Goal: Entertainment & Leisure: Consume media (video, audio)

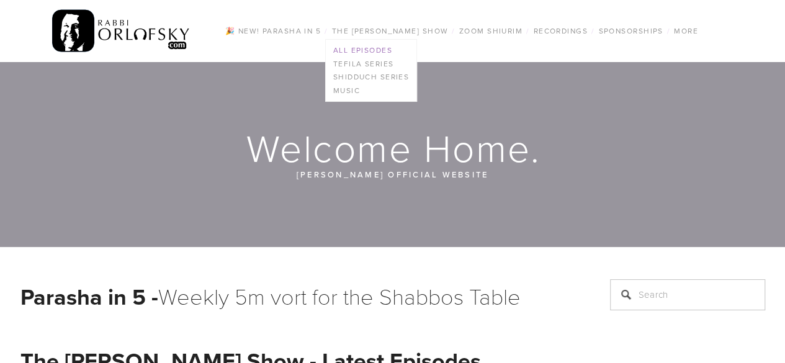
click at [377, 46] on link "All Episodes" at bounding box center [371, 50] width 91 height 14
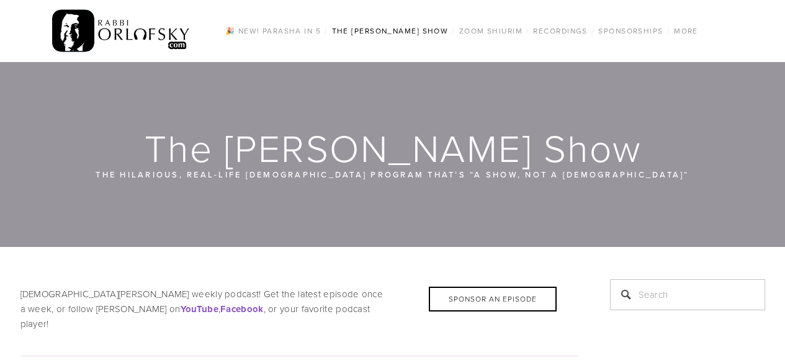
scroll to position [318, 0]
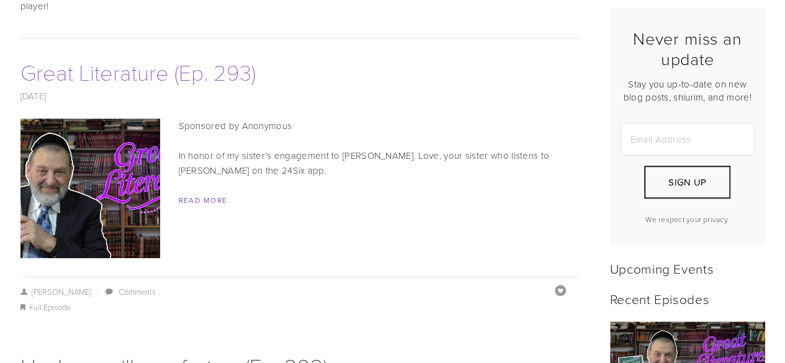
click at [185, 56] on link "Great Literature (Ep. 293)" at bounding box center [137, 71] width 235 height 30
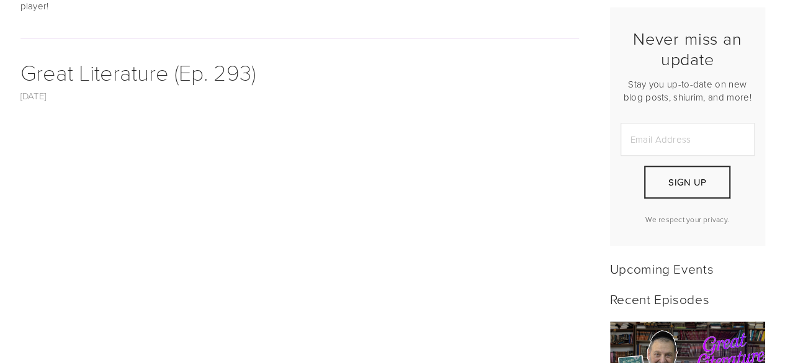
scroll to position [635, 0]
